Goal: Task Accomplishment & Management: Manage account settings

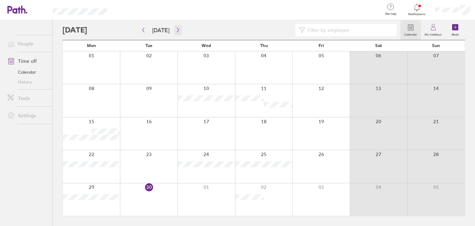
click at [176, 30] on icon "button" at bounding box center [178, 30] width 5 height 5
click at [204, 174] on div at bounding box center [207, 166] width 58 height 32
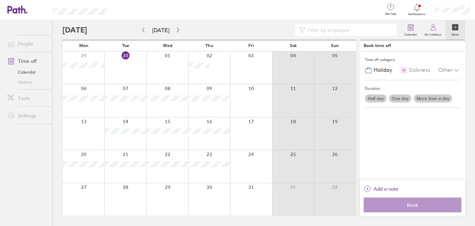
click at [428, 99] on label "More than a day" at bounding box center [433, 98] width 38 height 8
click at [0, 0] on input "More than a day" at bounding box center [0, 0] width 0 height 0
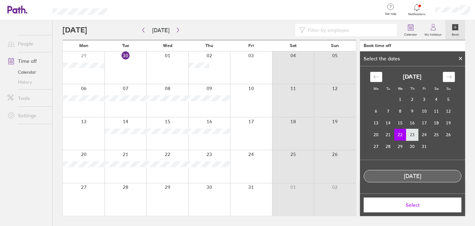
click at [411, 136] on td "23" at bounding box center [413, 135] width 12 height 12
click at [398, 136] on td "22" at bounding box center [400, 135] width 12 height 12
click at [411, 134] on td "23" at bounding box center [413, 135] width 12 height 12
click at [401, 139] on td "22" at bounding box center [400, 135] width 12 height 12
click at [416, 207] on span "Select" at bounding box center [412, 205] width 89 height 6
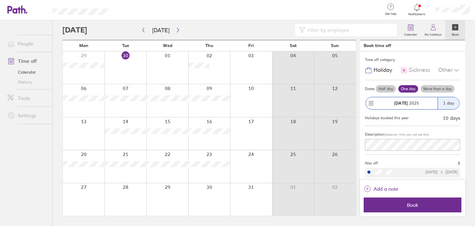
click at [438, 89] on label "More than a day" at bounding box center [438, 88] width 34 height 7
click at [0, 0] on input "More than a day" at bounding box center [0, 0] width 0 height 0
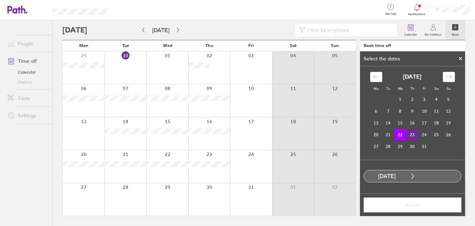
click at [411, 135] on td "23" at bounding box center [413, 135] width 12 height 12
click at [413, 209] on button "Select" at bounding box center [413, 204] width 98 height 15
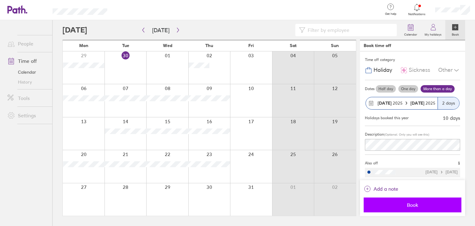
click at [411, 201] on button "Book" at bounding box center [413, 204] width 98 height 15
